Goal: Task Accomplishment & Management: Use online tool/utility

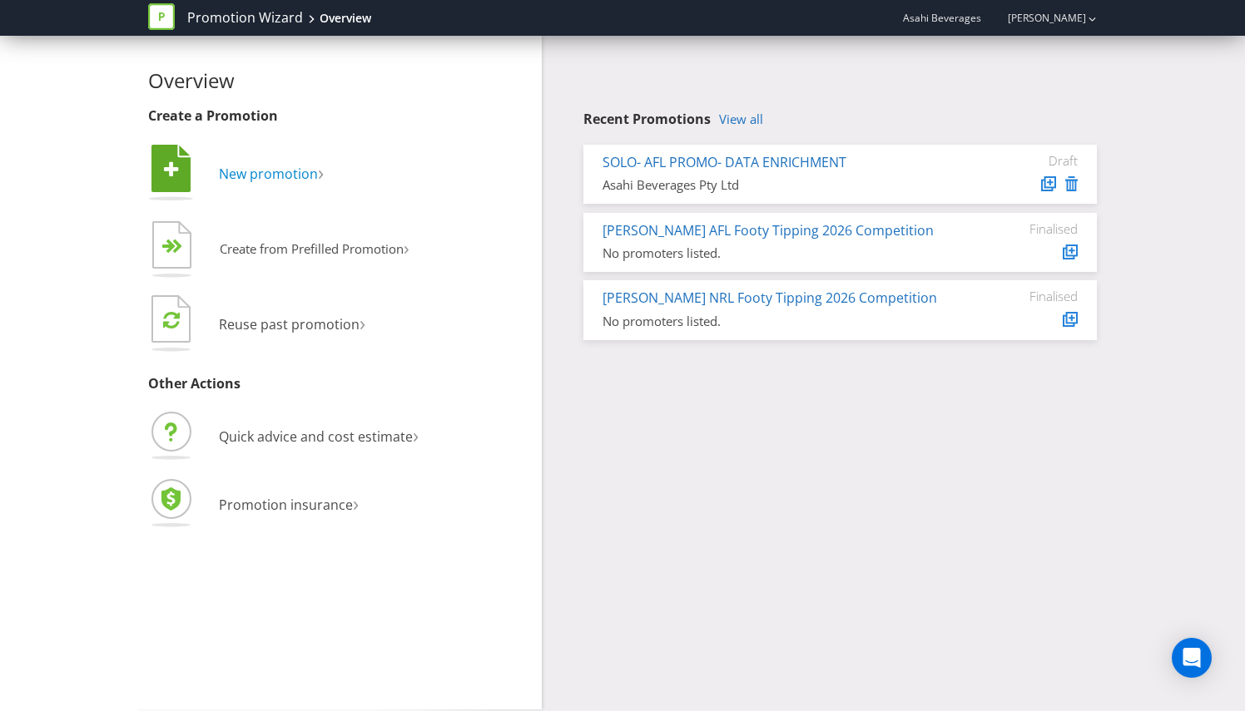
click at [296, 178] on span "New promotion" at bounding box center [268, 174] width 99 height 18
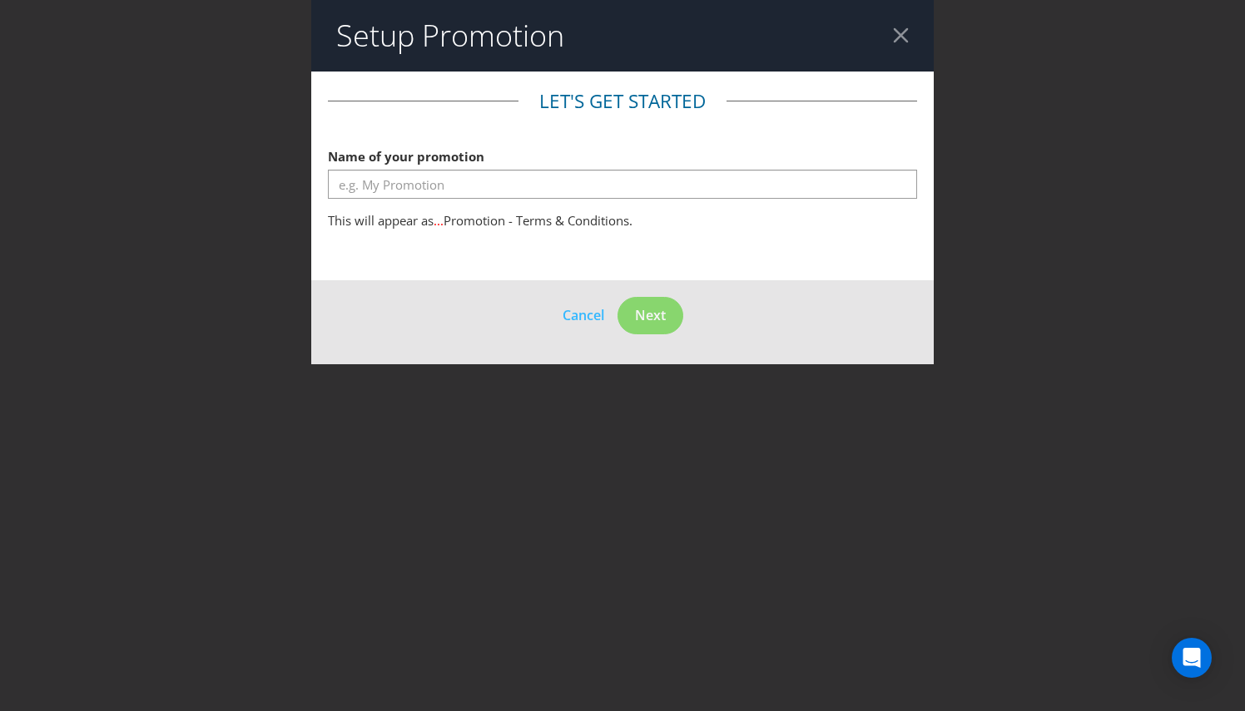
click at [896, 27] on div at bounding box center [901, 35] width 16 height 16
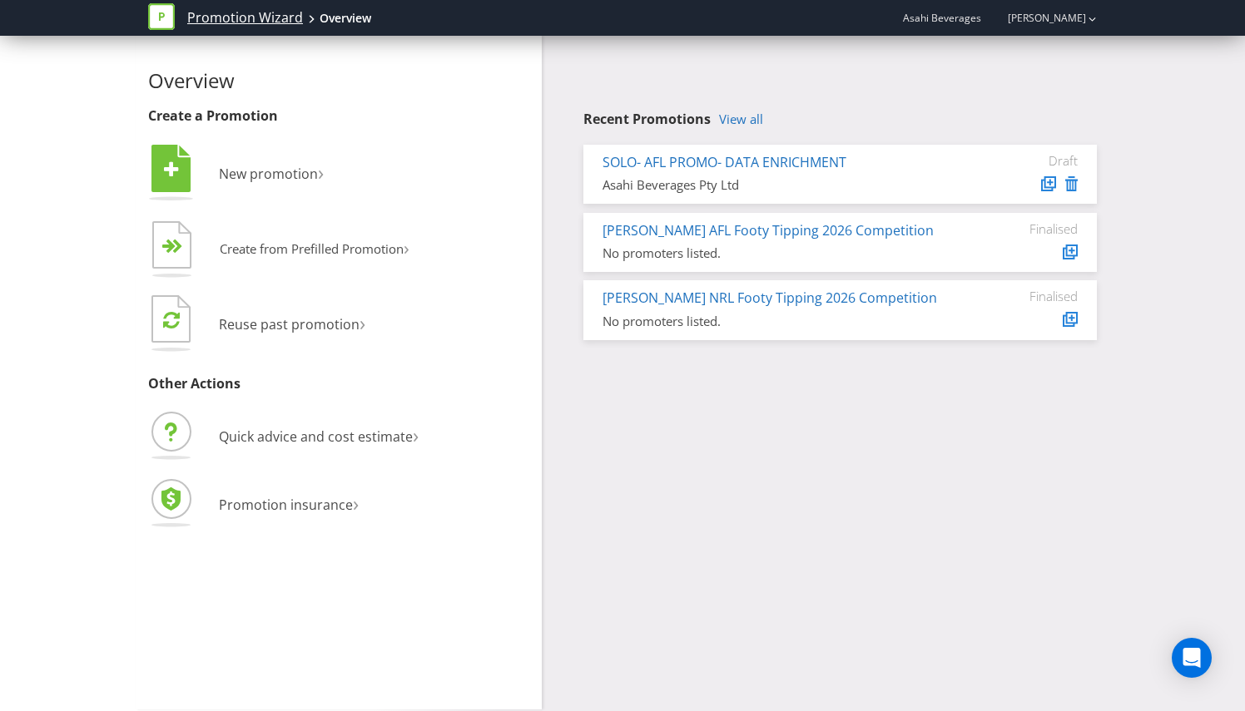
click at [245, 20] on link "Promotion Wizard" at bounding box center [245, 17] width 116 height 19
click at [3, 80] on div "Overview Create a Promotion  New promotion ›   Create from Prefilled Promoti…" at bounding box center [622, 373] width 1245 height 674
click at [349, 15] on div "Overview" at bounding box center [345, 18] width 52 height 17
click at [248, 18] on link "Promotion Wizard" at bounding box center [245, 17] width 116 height 19
click at [957, 20] on span "Asahi Beverages" at bounding box center [942, 18] width 78 height 14
